Goal: Task Accomplishment & Management: Use online tool/utility

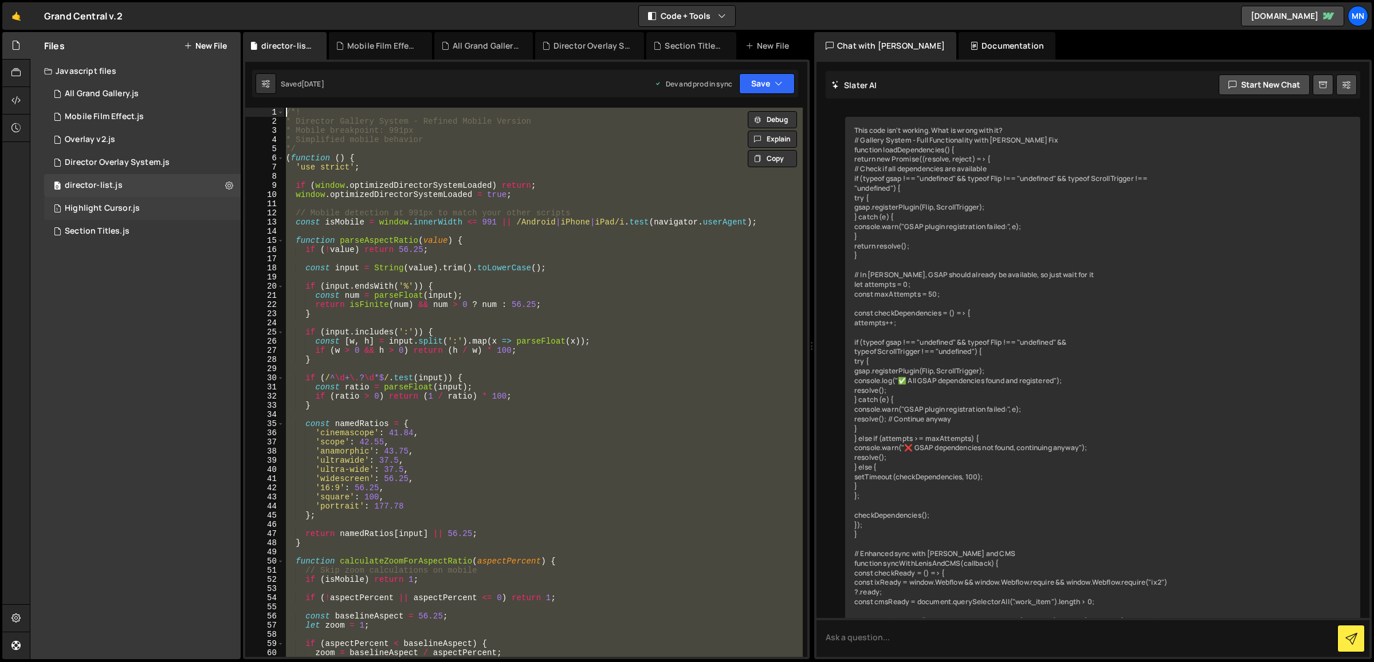
scroll to position [22953, 0]
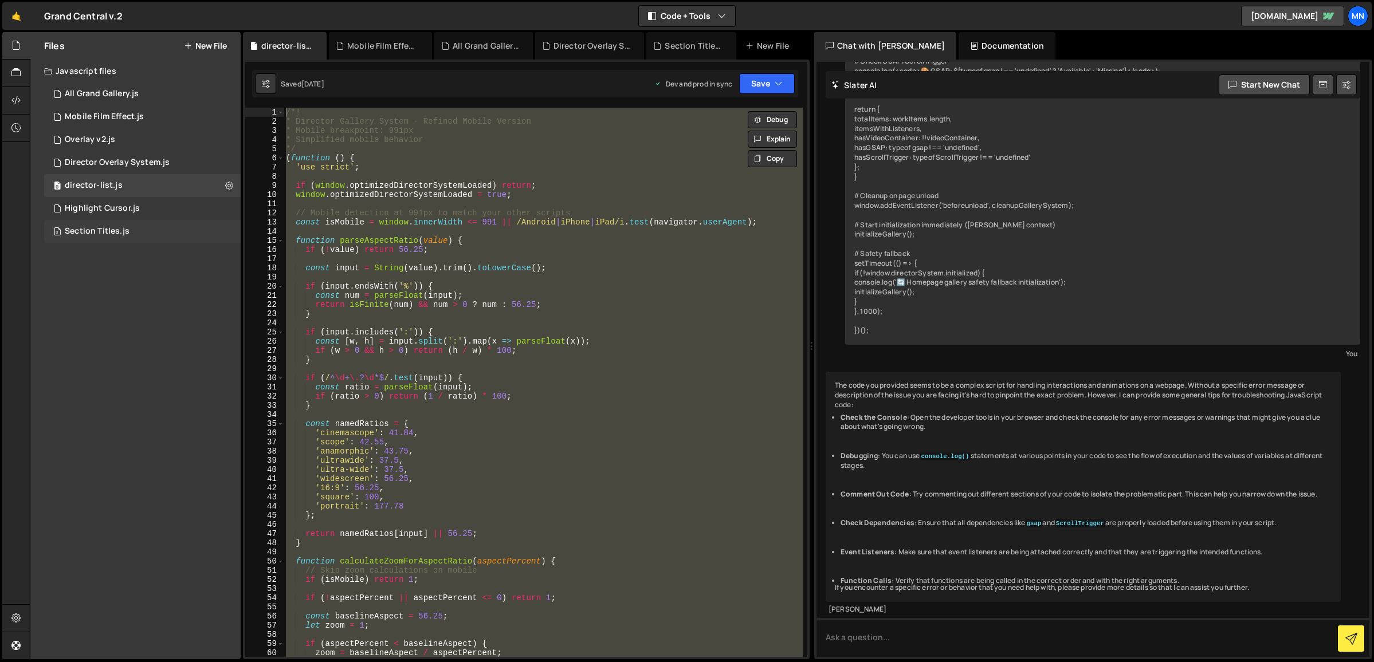
click at [99, 238] on div "0 Section Titles.js 0" at bounding box center [142, 231] width 196 height 23
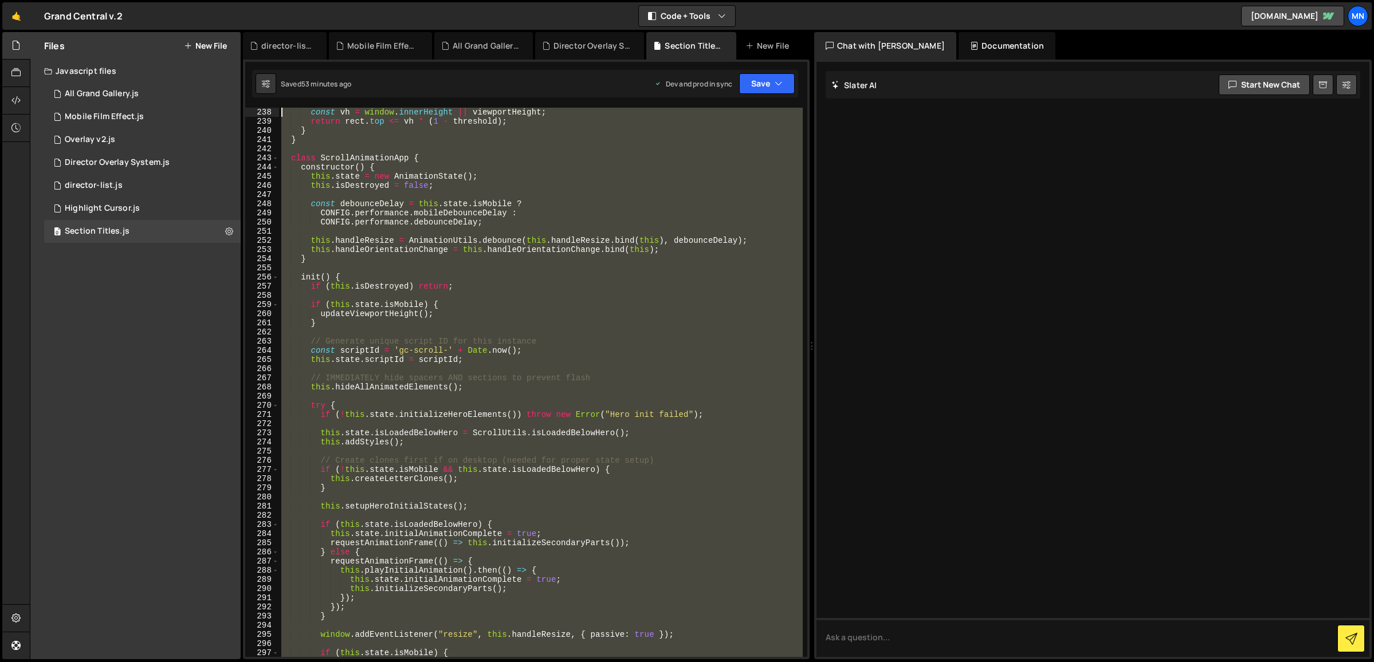
scroll to position [0, 0]
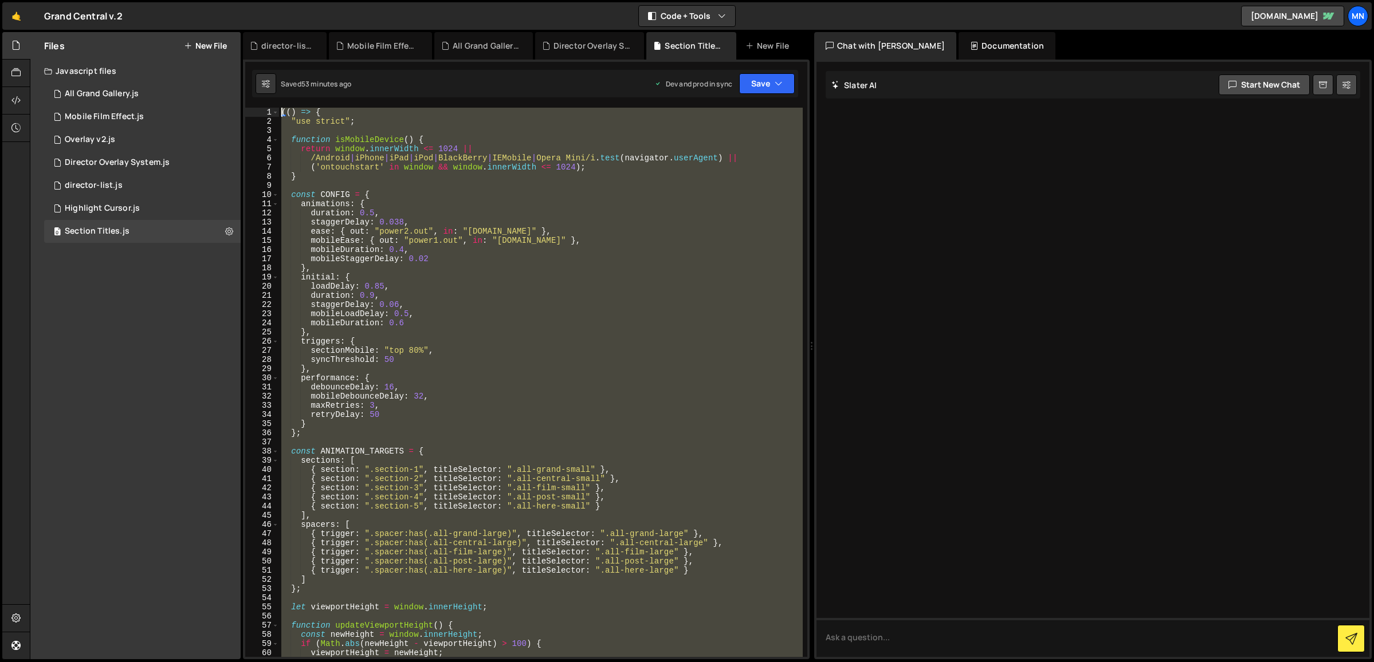
drag, startPoint x: 315, startPoint y: 568, endPoint x: 253, endPoint y: -121, distance: 691.4
click at [253, 0] on html "Projects [GEOGRAPHIC_DATA] Blog [GEOGRAPHIC_DATA] Projects Your Teams Invite te…" at bounding box center [687, 331] width 1374 height 662
paste textarea "})()"
type textarea "})();"
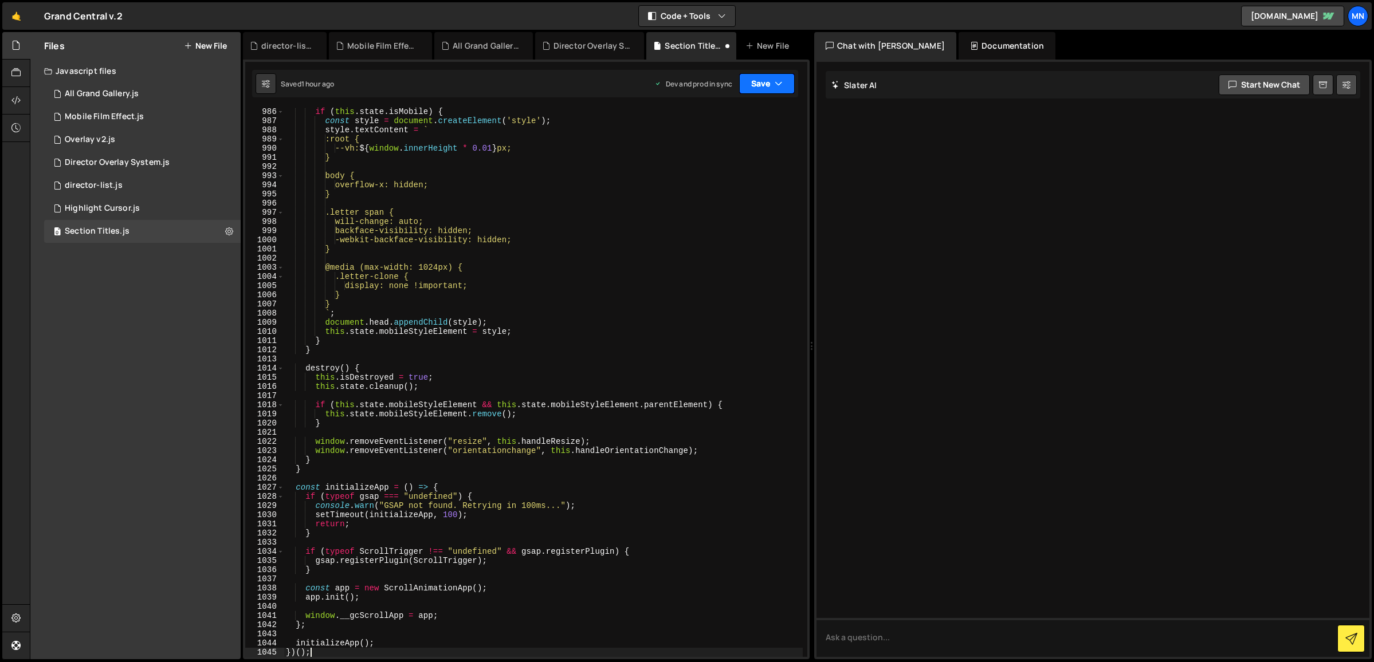
click at [771, 78] on button "Save" at bounding box center [767, 83] width 56 height 21
click at [762, 113] on div "Save to Staging S" at bounding box center [728, 111] width 119 height 11
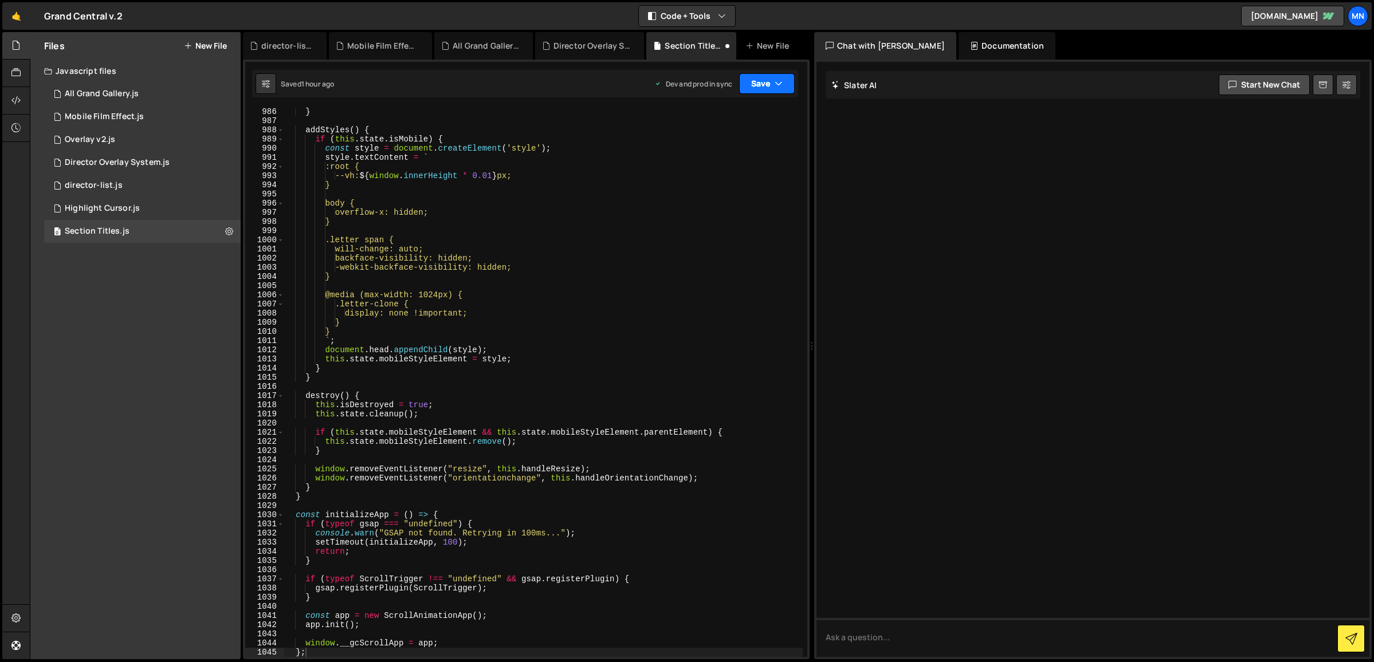
click at [775, 87] on icon "button" at bounding box center [779, 83] width 8 height 11
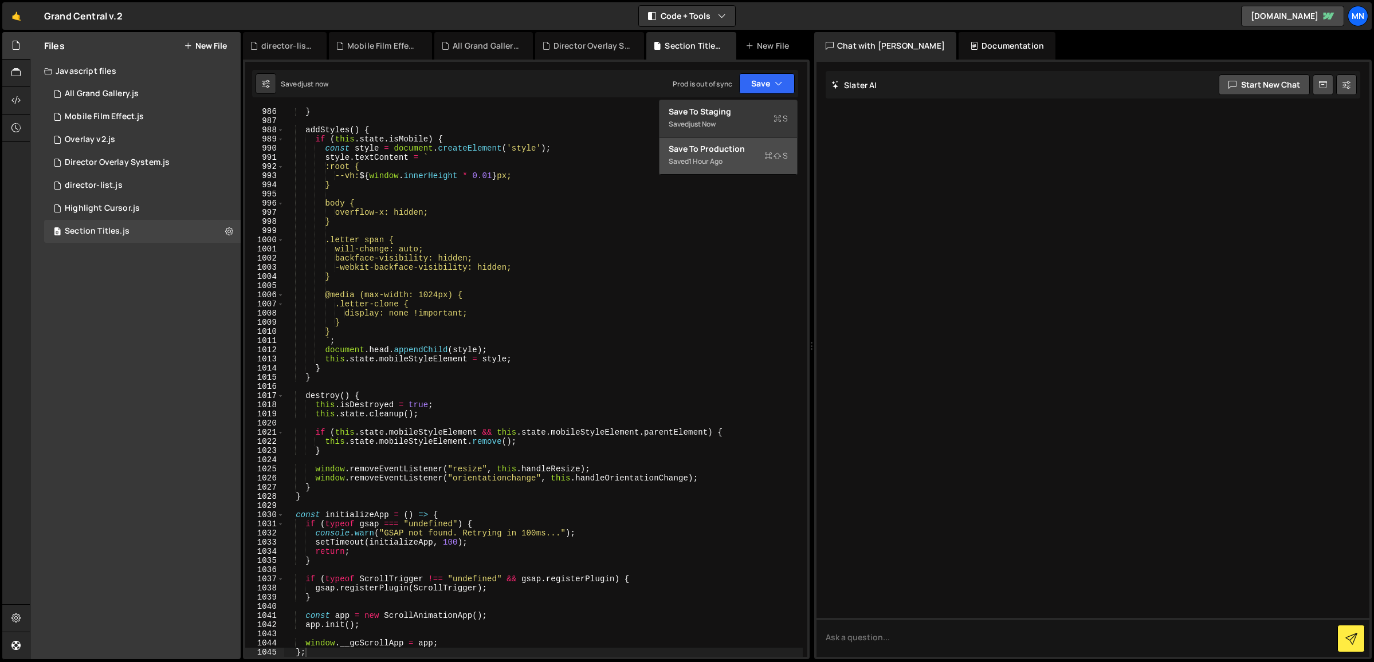
click at [748, 157] on div "Saved 1 hour ago" at bounding box center [728, 162] width 119 height 14
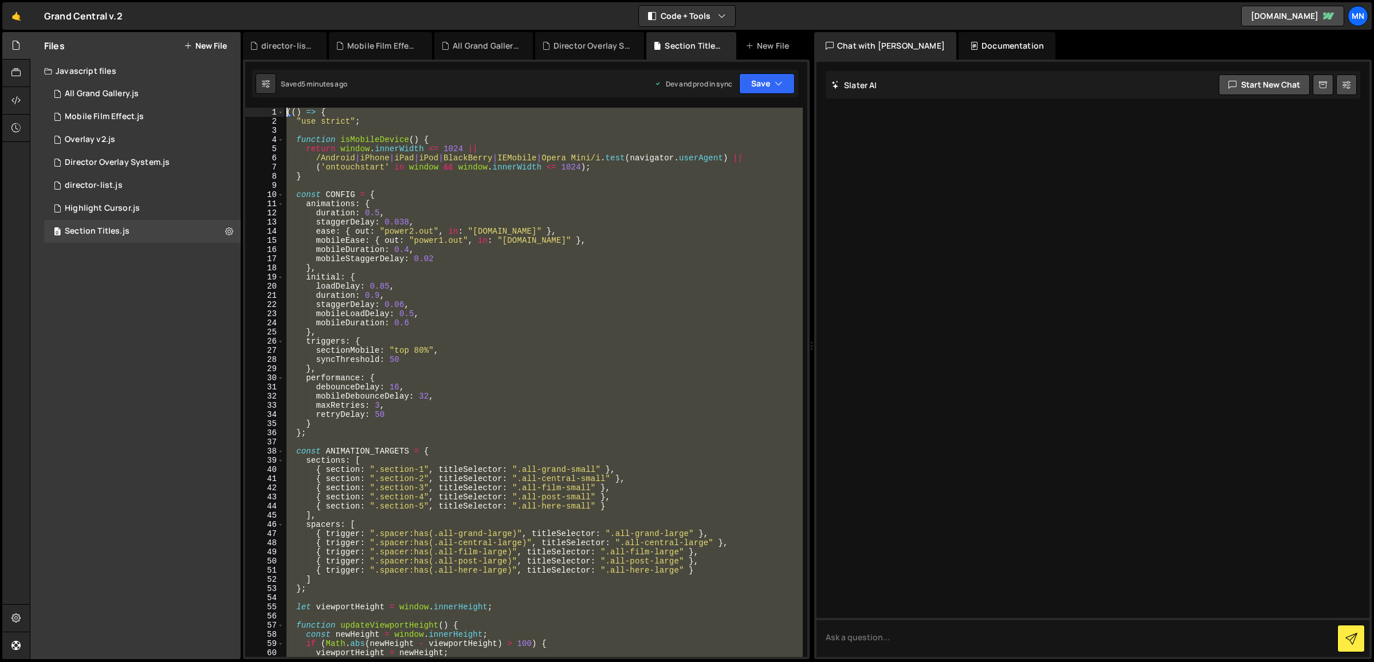
drag, startPoint x: 280, startPoint y: 517, endPoint x: 202, endPoint y: -146, distance: 667.4
click at [202, 0] on html "Projects [GEOGRAPHIC_DATA] Blog [GEOGRAPHIC_DATA] Projects Your Teams Invite te…" at bounding box center [687, 331] width 1374 height 662
paste textarea "})()"
type textarea "})();"
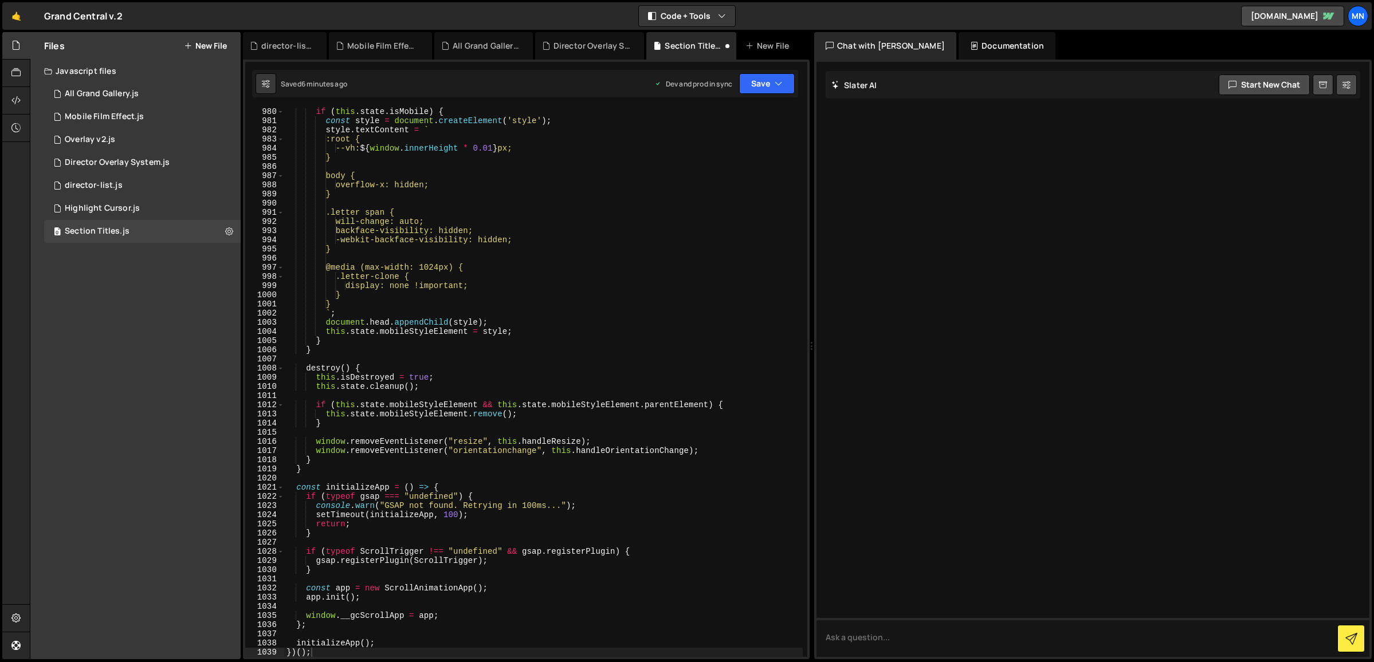
click at [765, 95] on div "Saved 6 minutes ago Dev and prod in sync Upgrade to Edit Save Save to Staging S…" at bounding box center [525, 83] width 546 height 27
click at [771, 88] on button "Save" at bounding box center [767, 83] width 56 height 21
drag, startPoint x: 729, startPoint y: 133, endPoint x: 759, endPoint y: 107, distance: 40.6
click at [730, 133] on button "Save to Staging S Saved 6 minutes ago" at bounding box center [727, 118] width 137 height 37
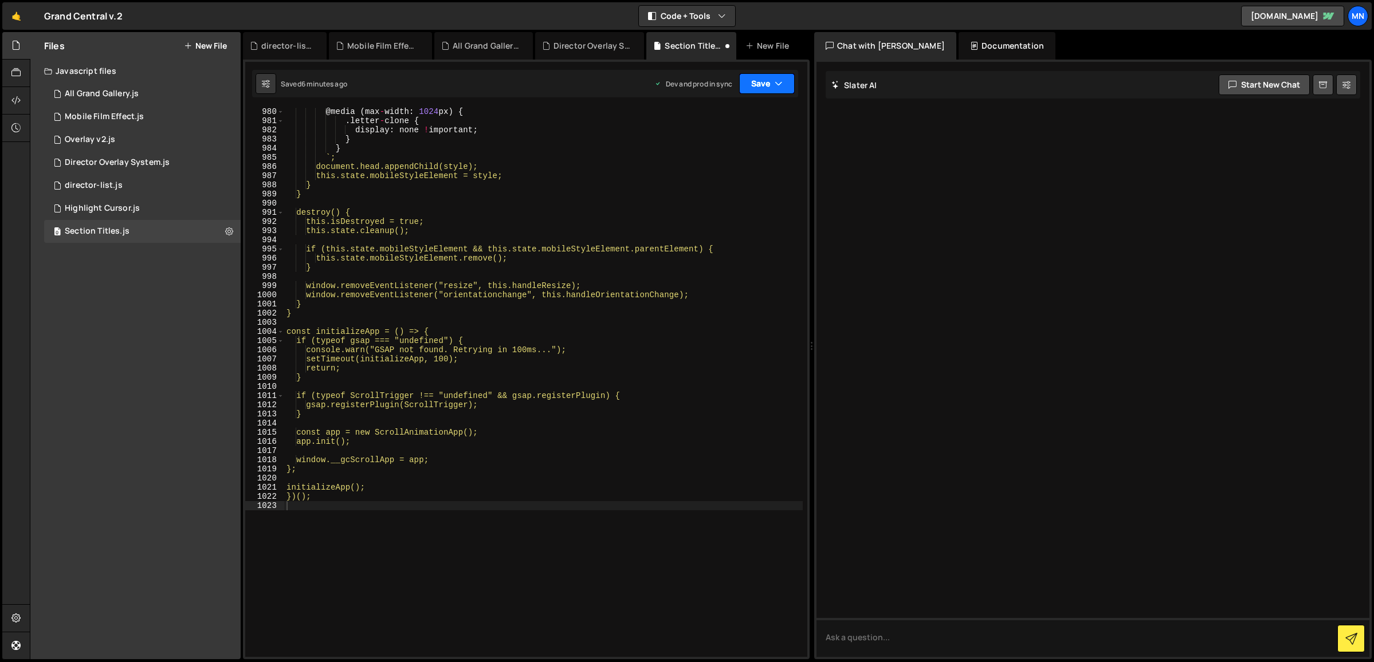
click at [771, 89] on button "Save" at bounding box center [767, 83] width 56 height 21
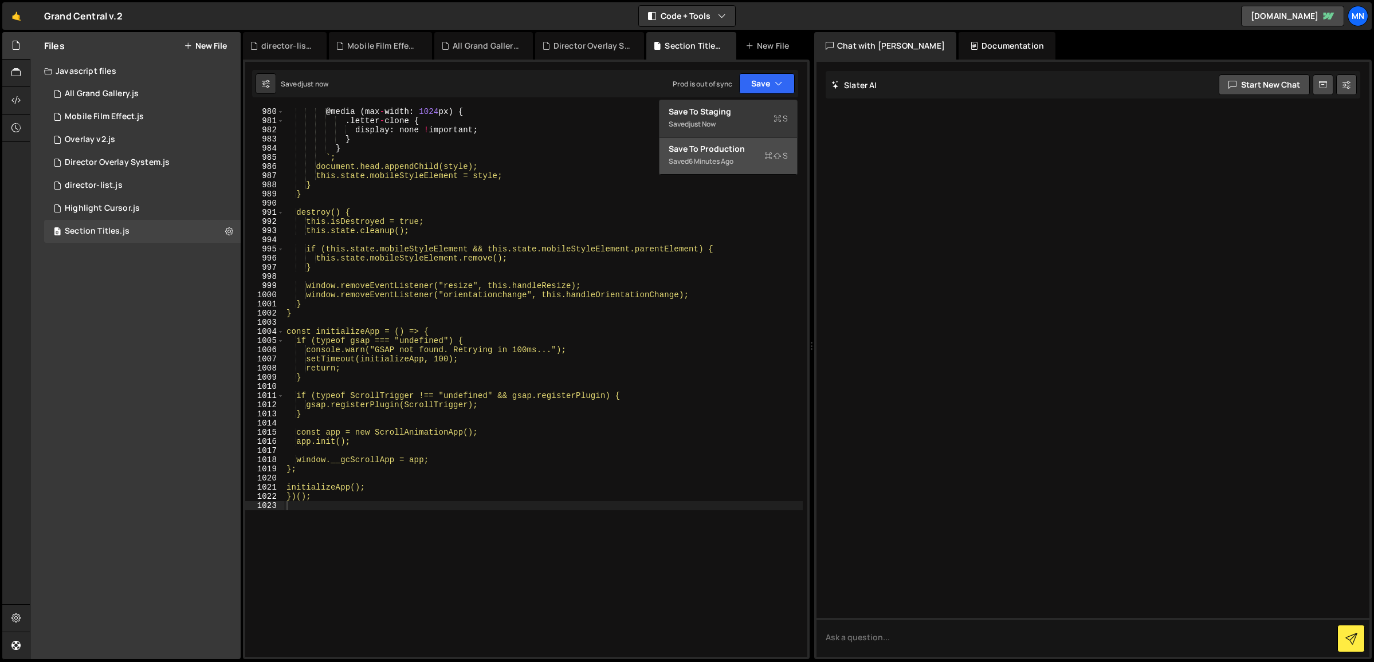
click at [738, 160] on div "Saved 6 minutes ago" at bounding box center [728, 162] width 119 height 14
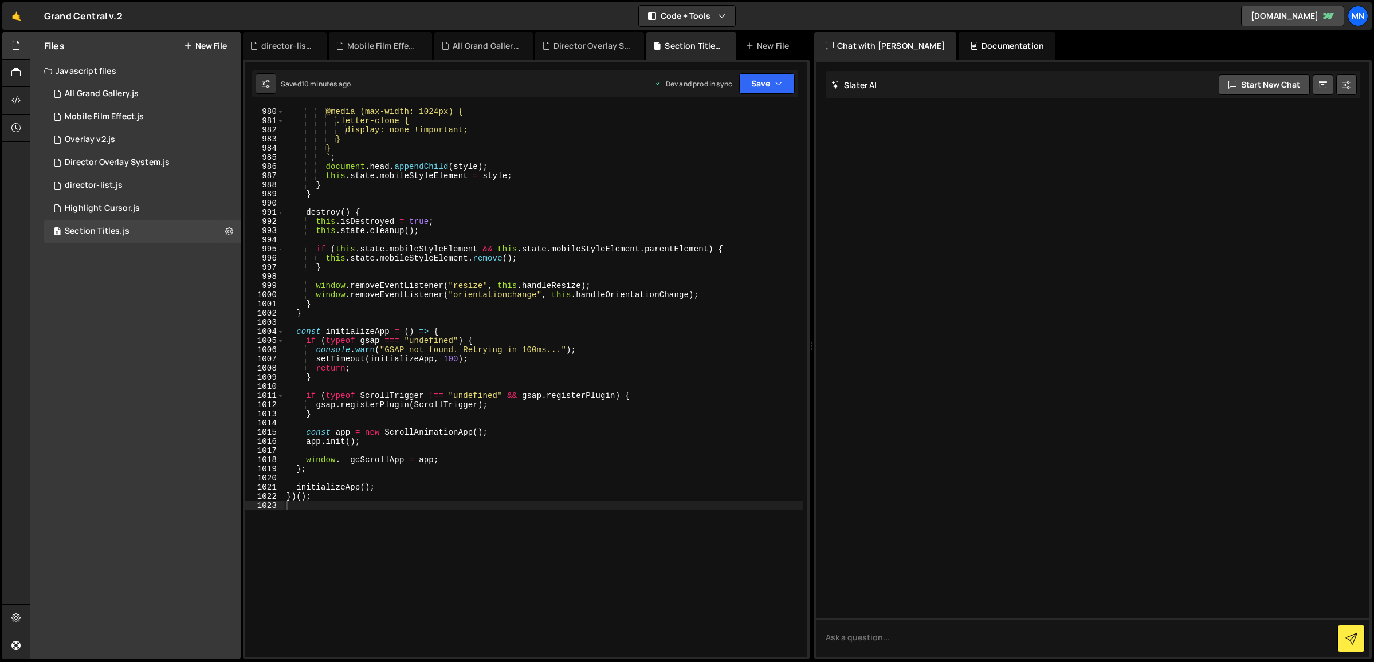
click at [328, 593] on div "@media (max-width: 1024px) { .letter-clone { display: none !important; } } ` ; …" at bounding box center [543, 391] width 518 height 568
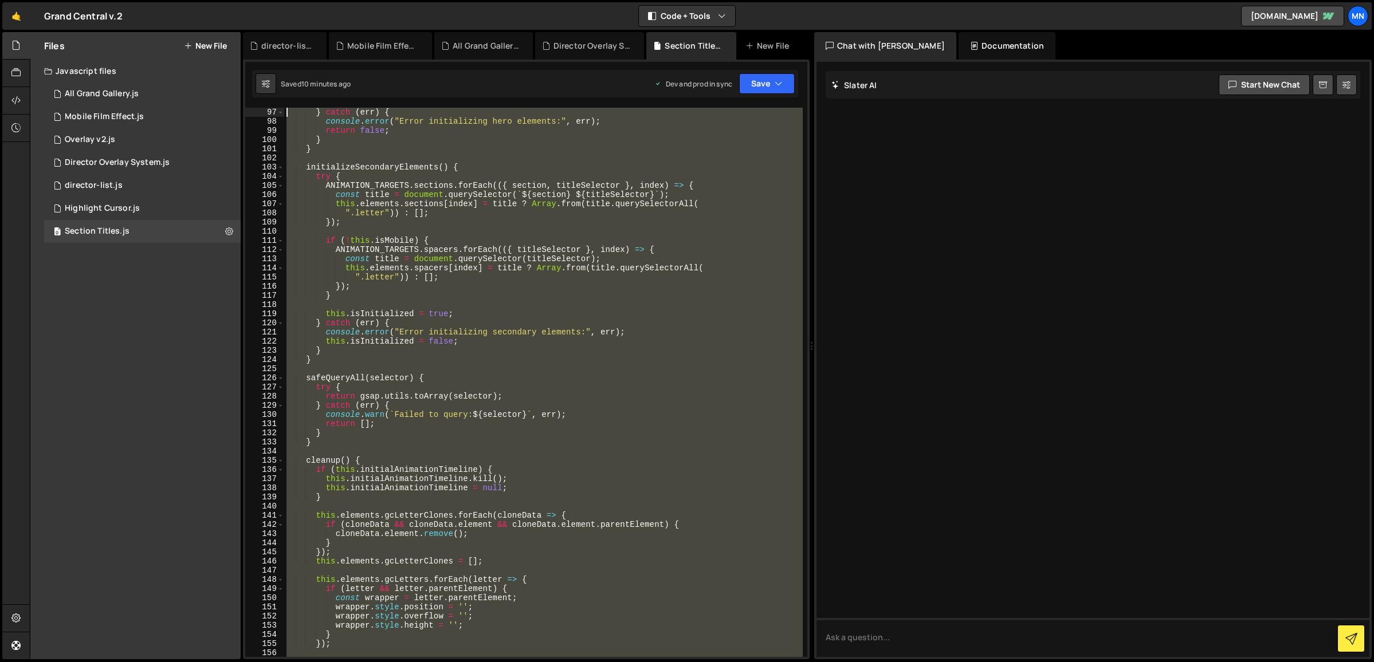
scroll to position [0, 0]
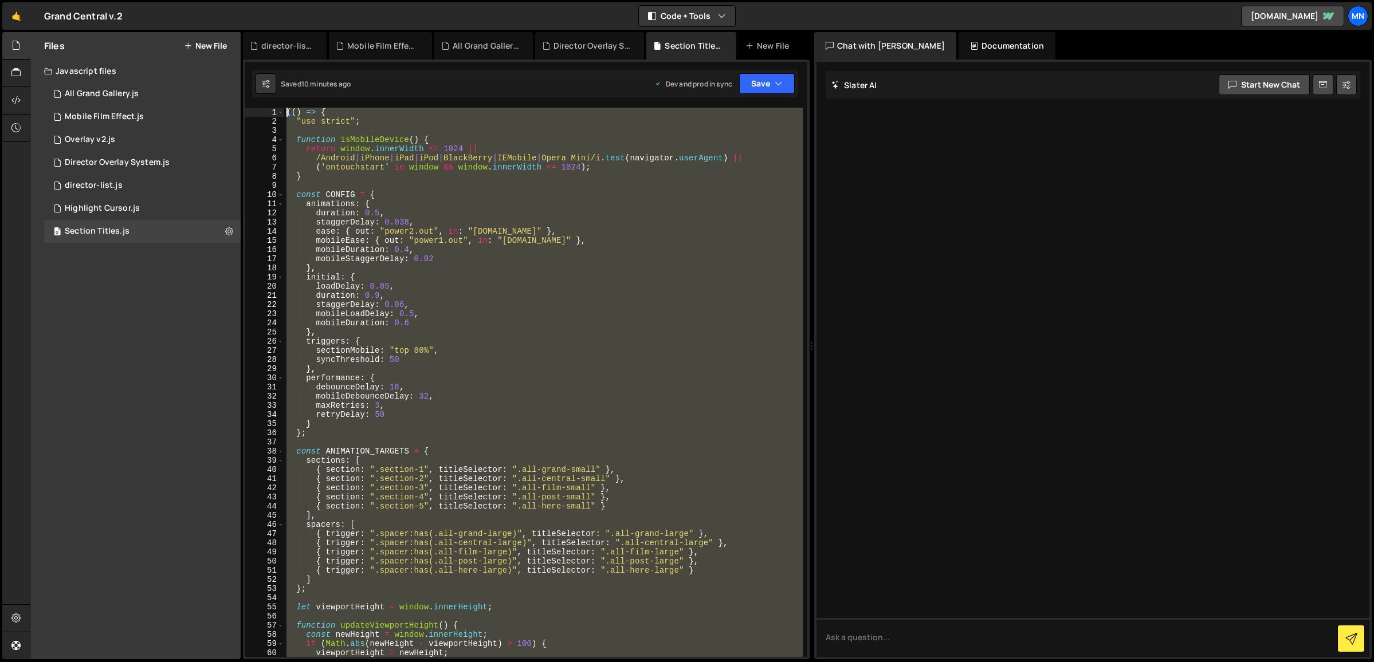
drag, startPoint x: 310, startPoint y: 585, endPoint x: 268, endPoint y: -92, distance: 678.5
click at [268, 0] on html "Projects [GEOGRAPHIC_DATA] Blog [GEOGRAPHIC_DATA] Projects Your Teams Invite te…" at bounding box center [687, 331] width 1374 height 662
paste textarea "})()"
type textarea "})();"
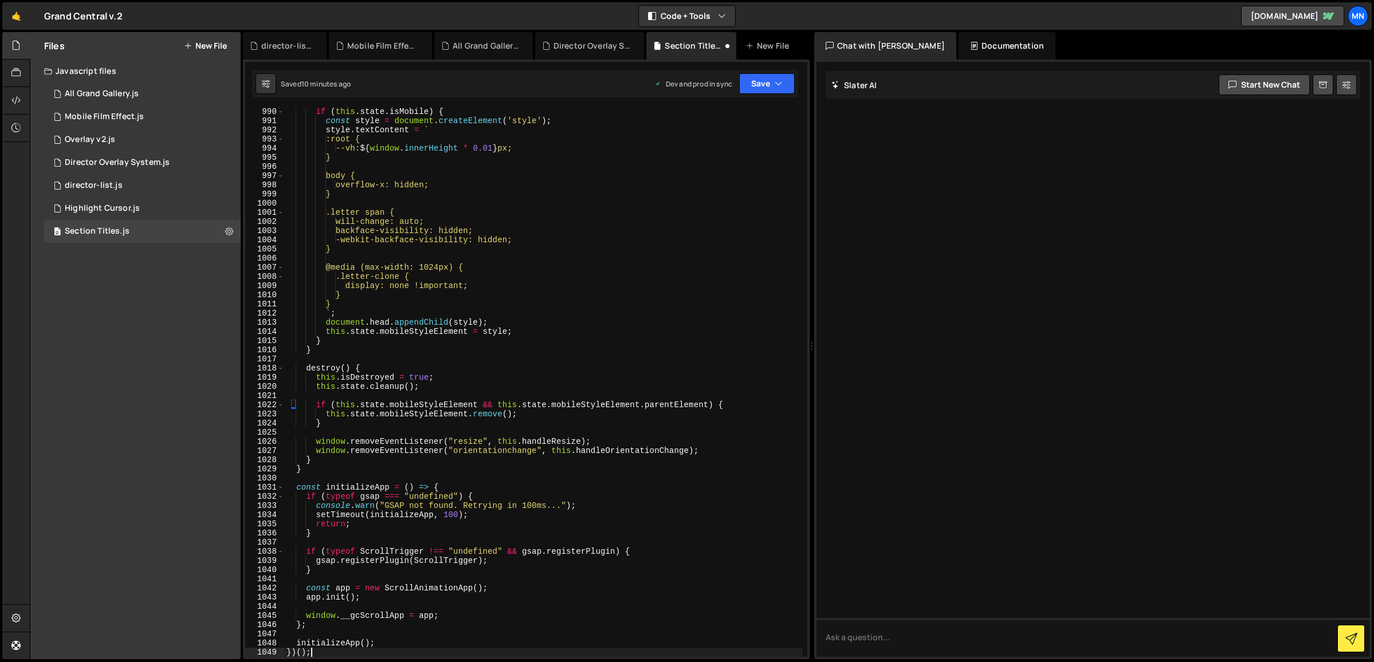
scroll to position [9066, 0]
click at [775, 85] on icon "button" at bounding box center [779, 83] width 8 height 11
drag, startPoint x: 718, startPoint y: 118, endPoint x: 729, endPoint y: 115, distance: 10.9
click at [721, 118] on div "Saved 10 minutes ago" at bounding box center [728, 124] width 119 height 14
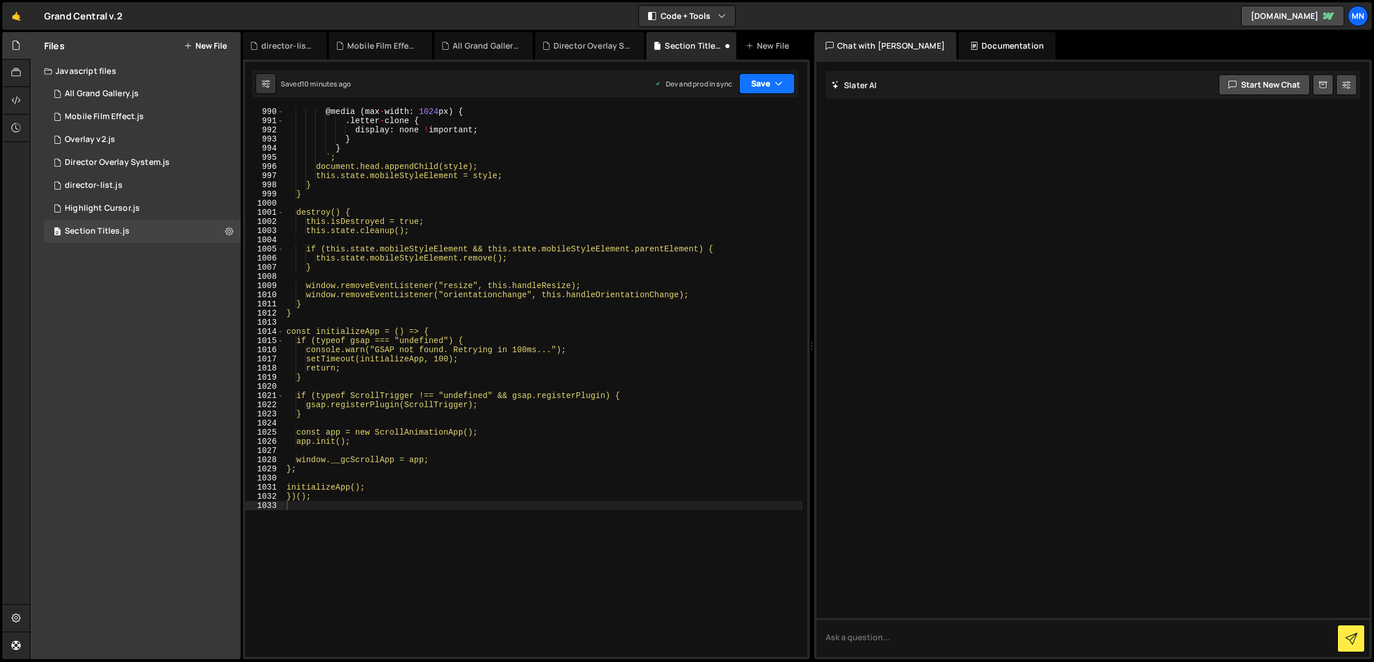
click at [778, 78] on icon "button" at bounding box center [779, 83] width 8 height 11
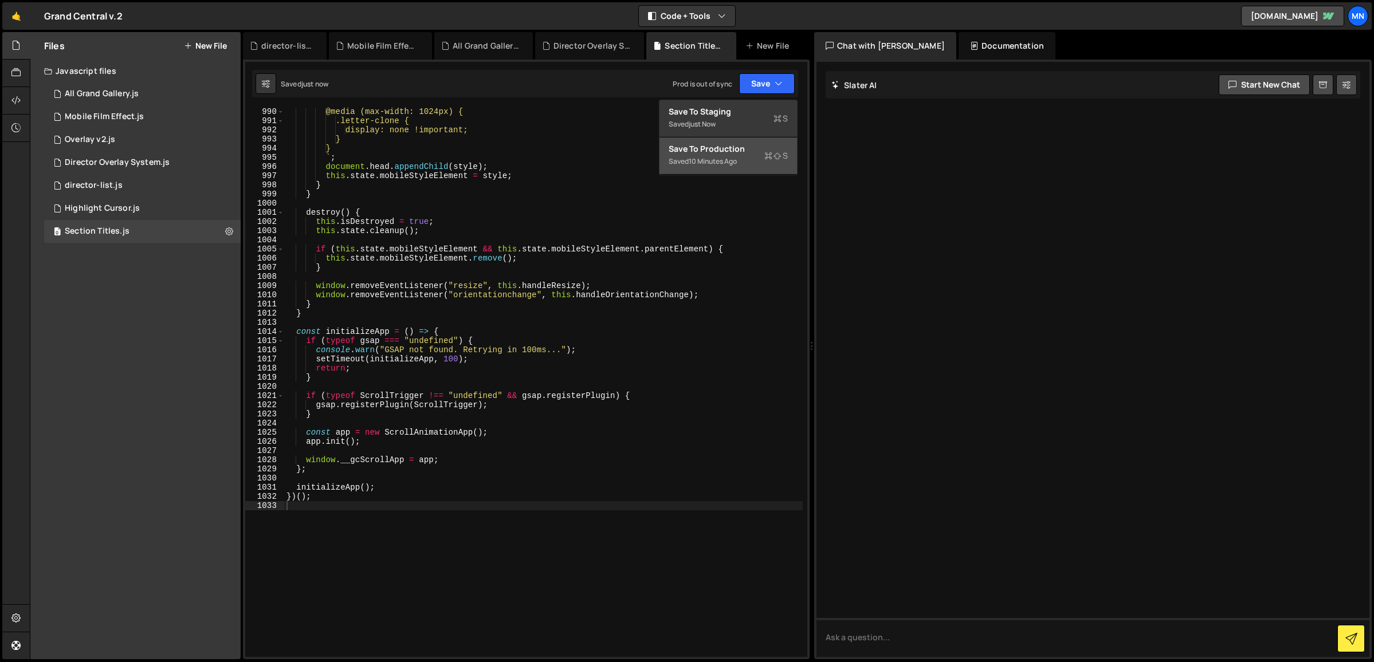
click at [738, 167] on div "Saved 10 minutes ago" at bounding box center [728, 162] width 119 height 14
